Goal: Task Accomplishment & Management: Manage account settings

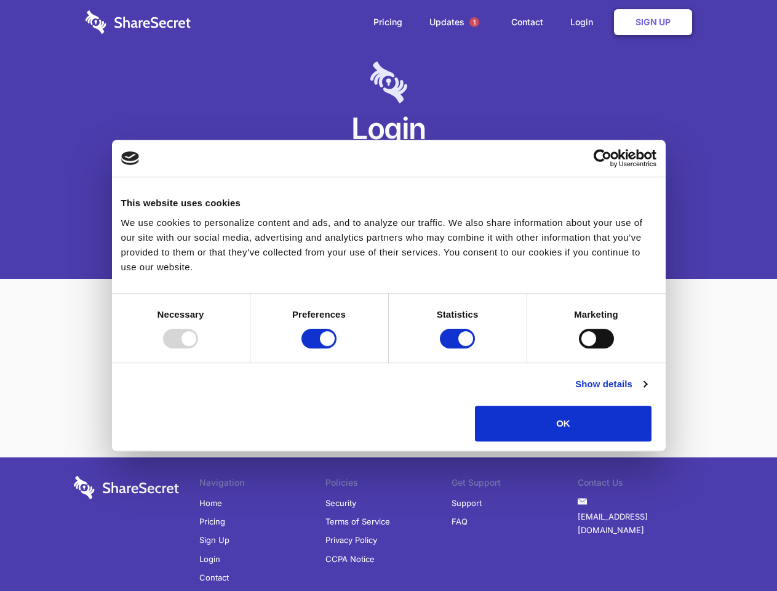
click at [198, 348] on div at bounding box center [180, 339] width 35 height 20
click at [337, 348] on input "Preferences" at bounding box center [319, 339] width 35 height 20
checkbox input "false"
click at [459, 348] on input "Statistics" at bounding box center [457, 339] width 35 height 20
checkbox input "false"
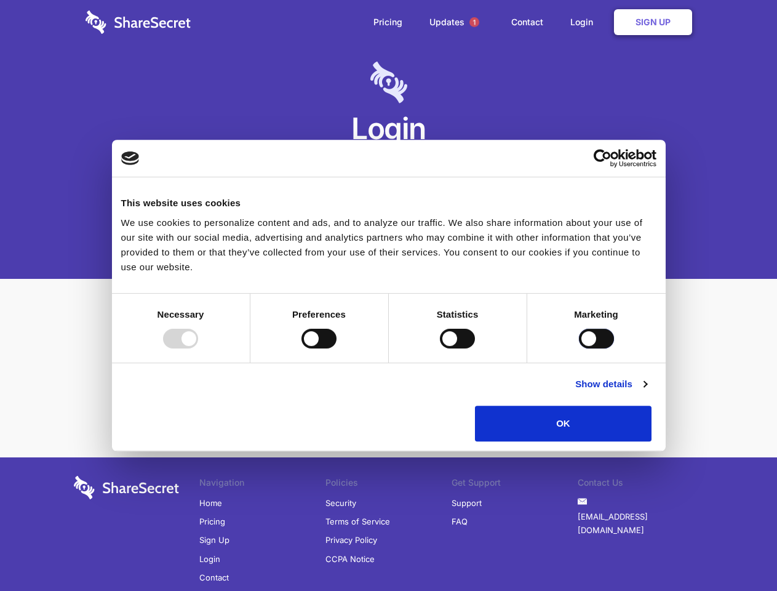
click at [579, 348] on input "Marketing" at bounding box center [596, 339] width 35 height 20
checkbox input "true"
click at [647, 392] on link "Show details" at bounding box center [611, 384] width 71 height 15
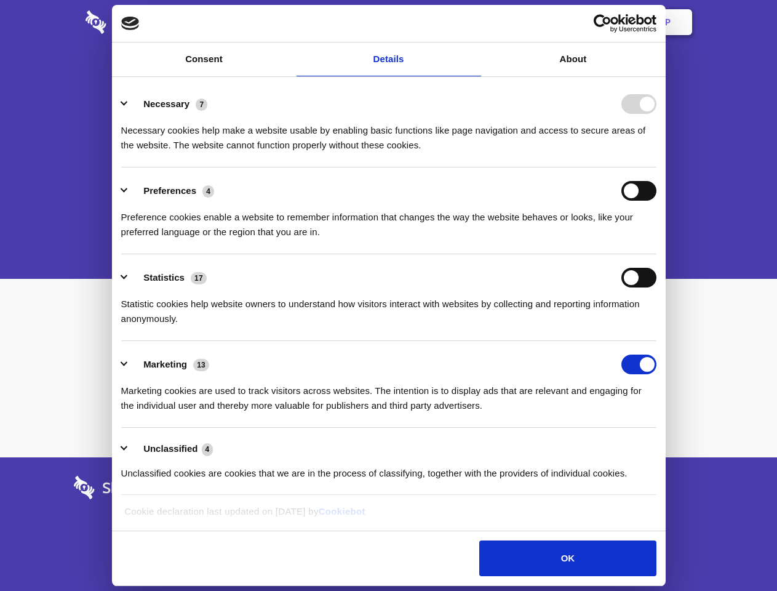
click at [657, 341] on li "Statistics 17 Statistic cookies help website owners to understand how visitors …" at bounding box center [389, 297] width 536 height 87
click at [474, 22] on span "1" at bounding box center [475, 22] width 10 height 10
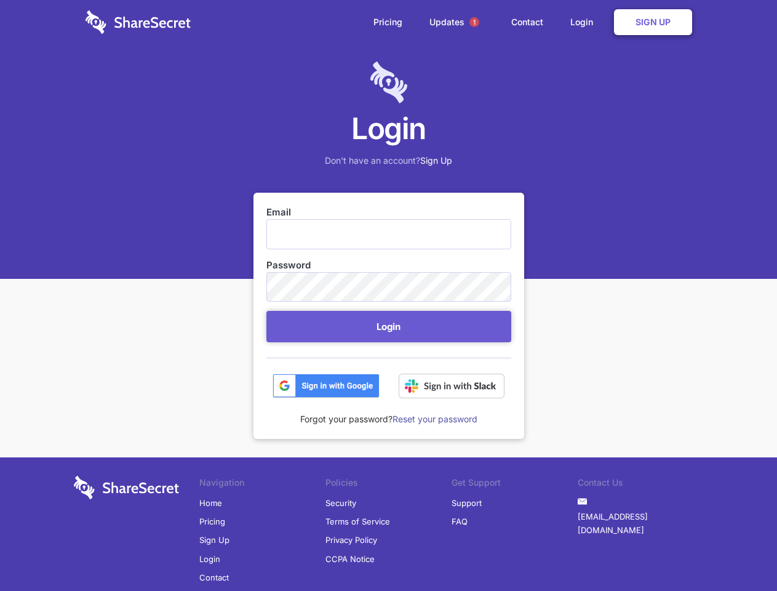
click at [389, 326] on button "Login" at bounding box center [389, 326] width 245 height 31
